Goal: Information Seeking & Learning: Learn about a topic

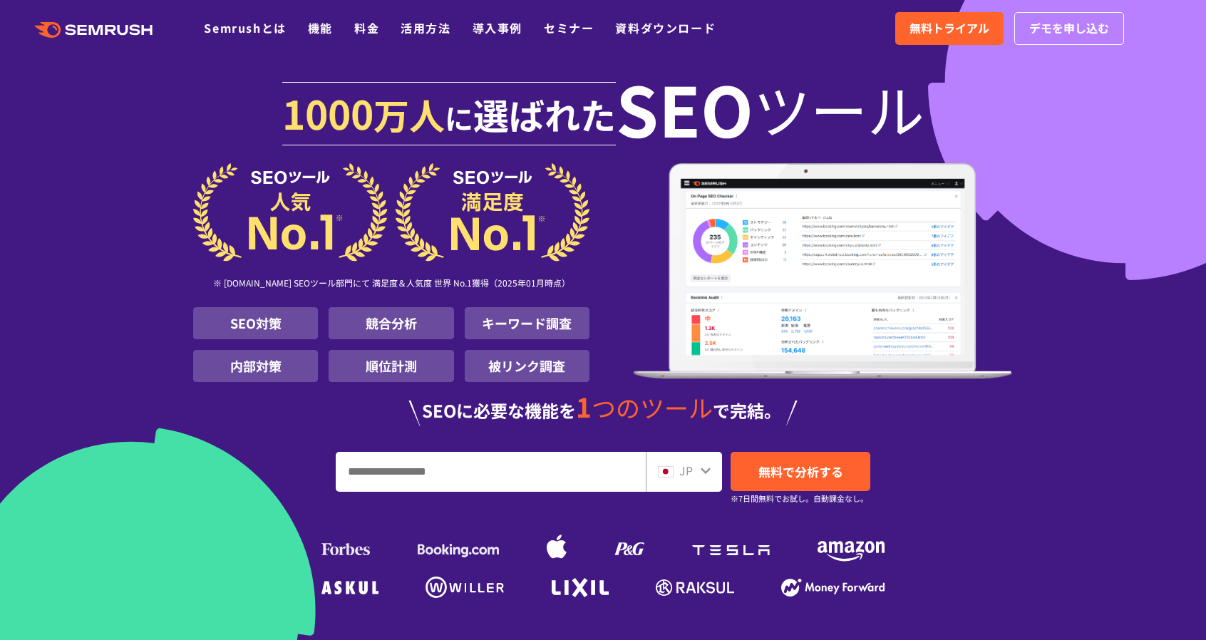
type input "*"
type input "******"
click at [799, 476] on span "無料で分析する" at bounding box center [801, 472] width 85 height 18
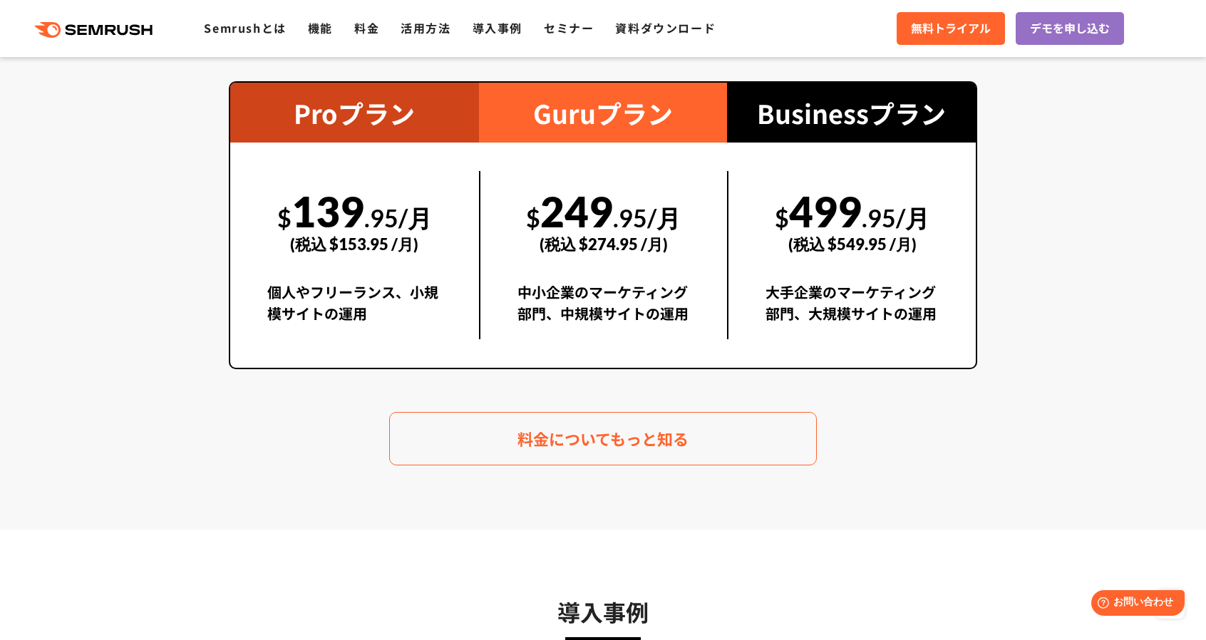
scroll to position [2495, 0]
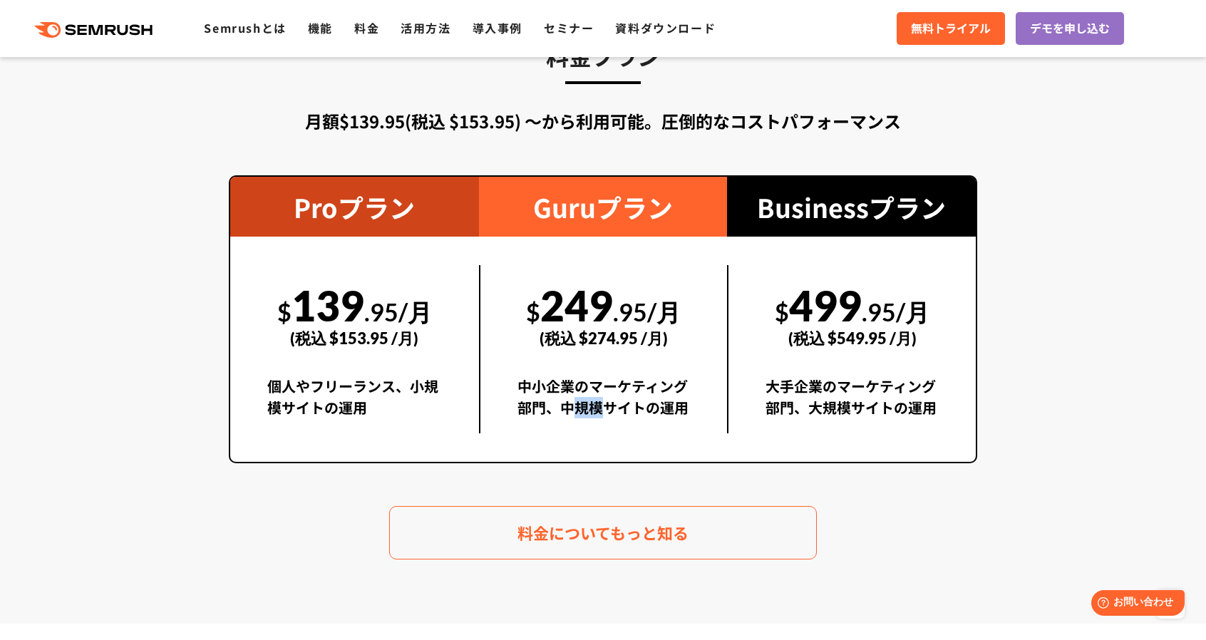
drag, startPoint x: 573, startPoint y: 415, endPoint x: 600, endPoint y: 421, distance: 27.8
click at [600, 421] on div "中小企業のマーケティング部門、中規模サイトの運用" at bounding box center [604, 405] width 173 height 58
click at [630, 424] on div "中小企業のマーケティング部門、中規模サイトの運用" at bounding box center [604, 405] width 173 height 58
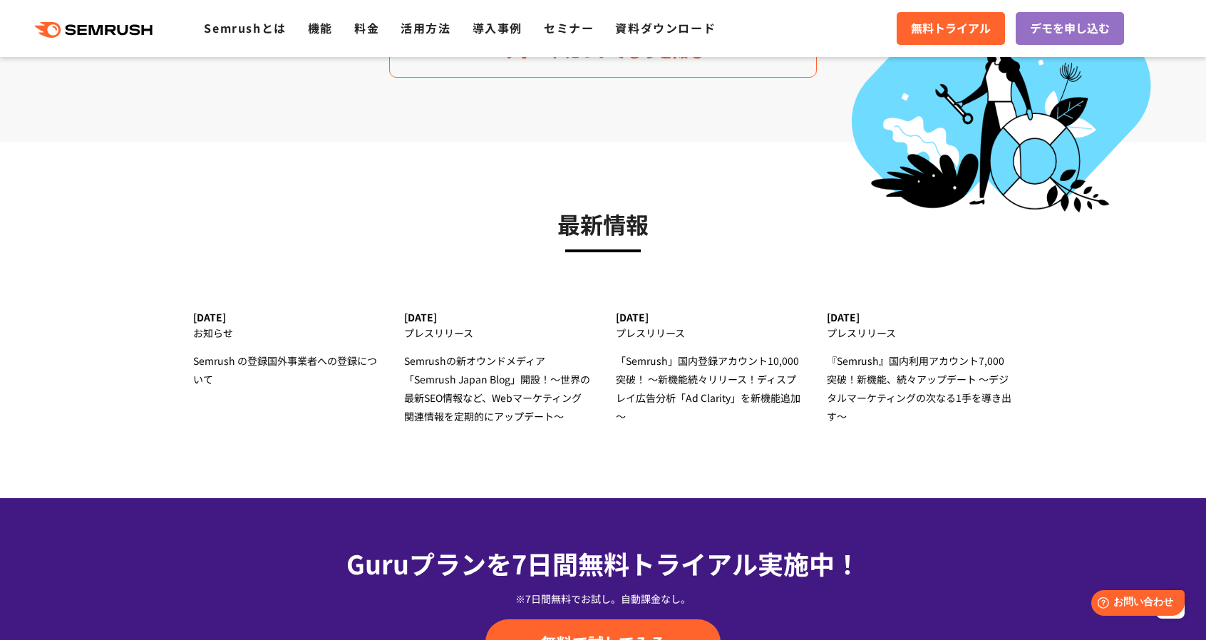
scroll to position [4207, 0]
